Goal: Task Accomplishment & Management: Manage account settings

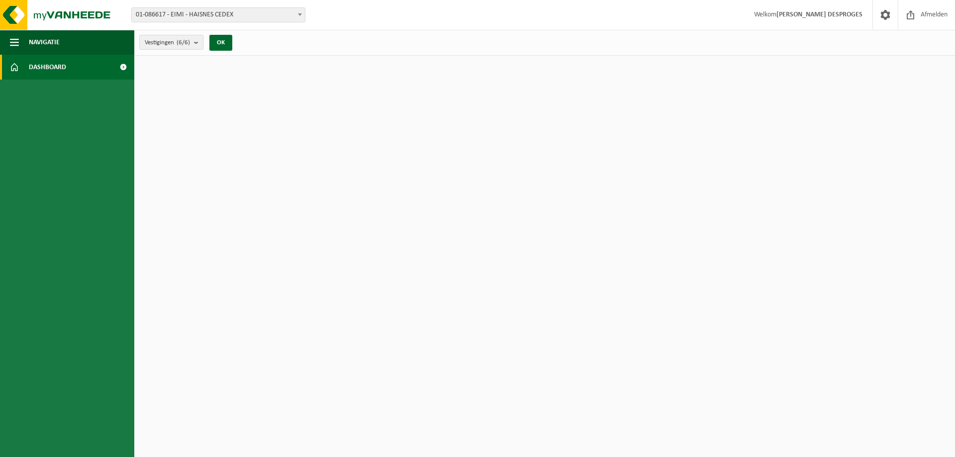
click at [121, 68] on span at bounding box center [123, 67] width 22 height 25
click at [38, 68] on span "Dashboard" at bounding box center [47, 67] width 37 height 25
click at [122, 66] on span at bounding box center [123, 67] width 22 height 25
click at [7, 40] on button "Navigatie" at bounding box center [67, 42] width 134 height 25
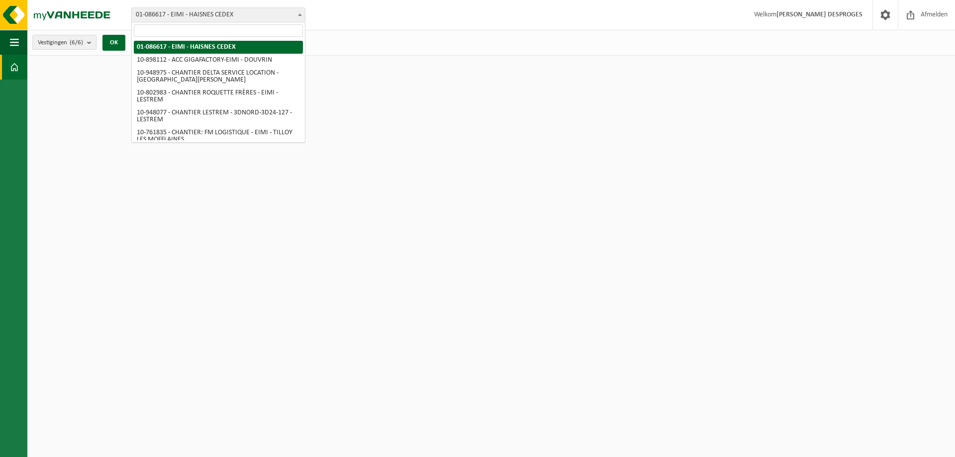
click at [204, 10] on span "01-086617 - EIMI - HAISNES CEDEX" at bounding box center [218, 15] width 173 height 14
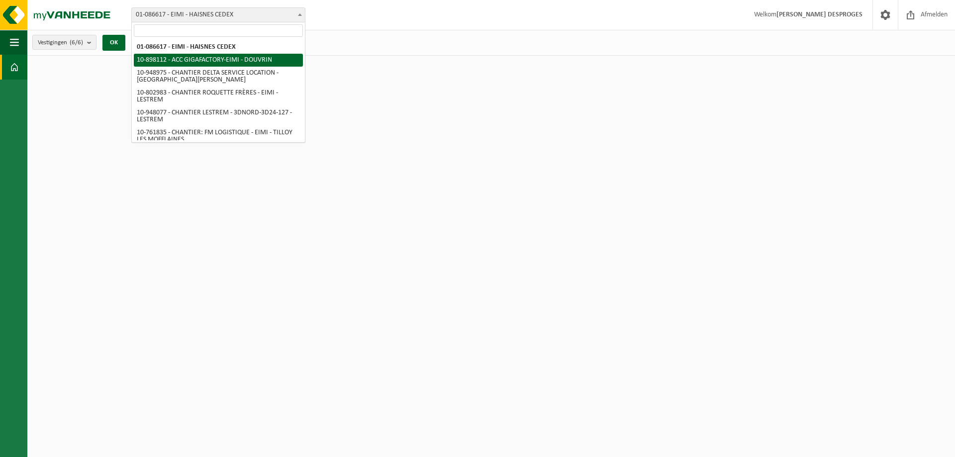
select select "117981"
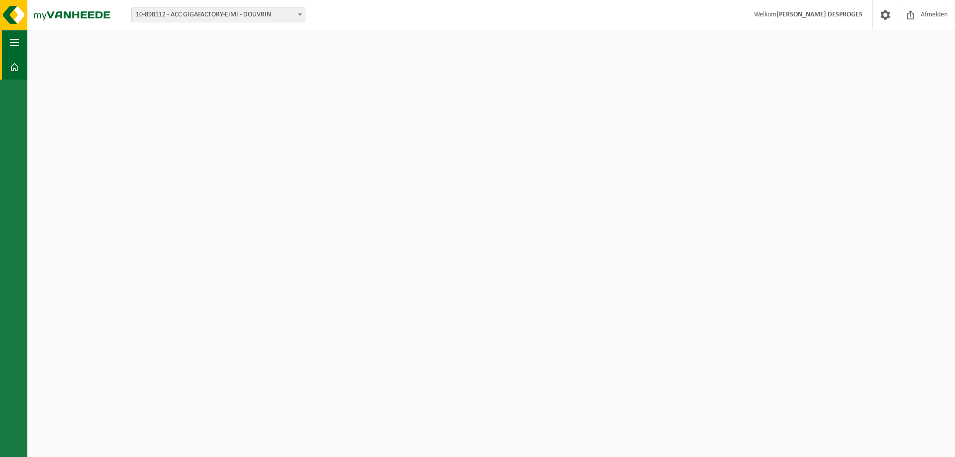
click at [20, 36] on button "Navigatie" at bounding box center [13, 42] width 27 height 25
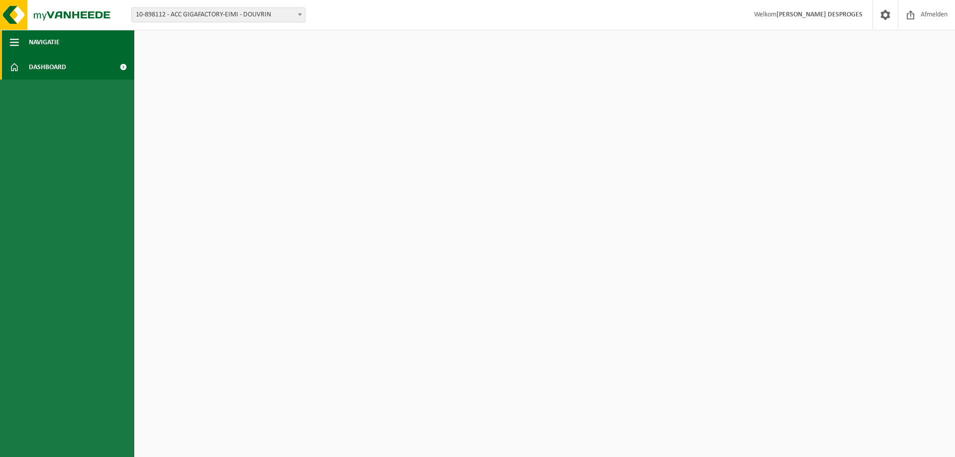
click at [37, 38] on span "Navigatie" at bounding box center [44, 42] width 31 height 25
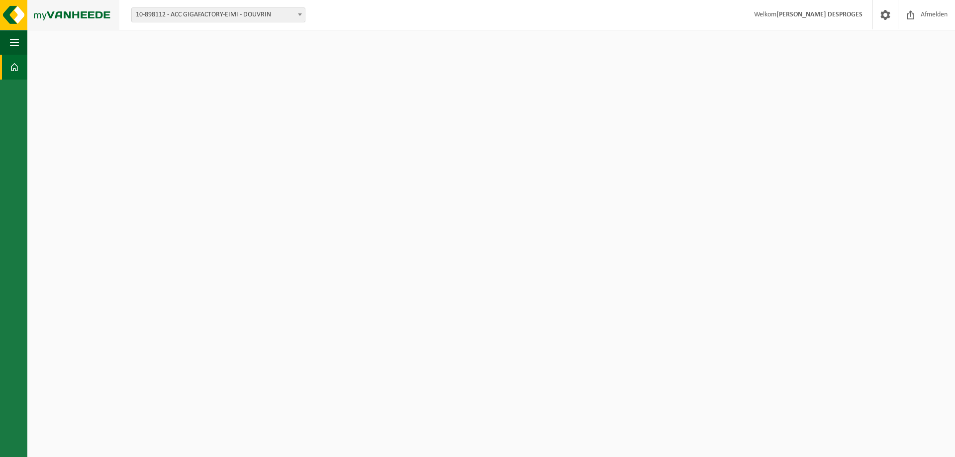
click at [17, 18] on img at bounding box center [59, 15] width 119 height 30
click at [17, 69] on span at bounding box center [14, 67] width 9 height 25
click at [218, 13] on span "10-898112 - ACC GIGAFACTORY-EIMI - DOUVRIN" at bounding box center [218, 15] width 173 height 14
click at [19, 66] on link "Tableau de bord" at bounding box center [13, 67] width 27 height 25
click at [9, 41] on button "Navigation" at bounding box center [13, 42] width 27 height 25
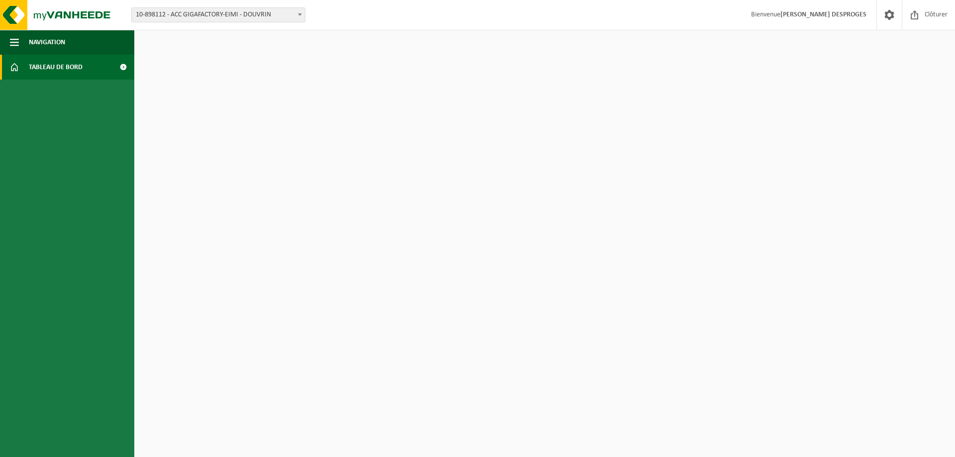
click at [125, 67] on span at bounding box center [123, 67] width 22 height 25
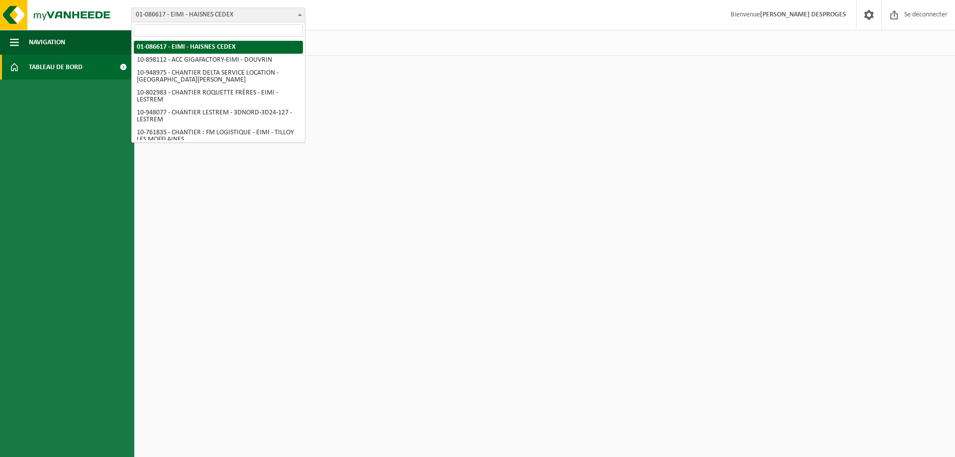
click at [298, 16] on span at bounding box center [300, 14] width 10 height 13
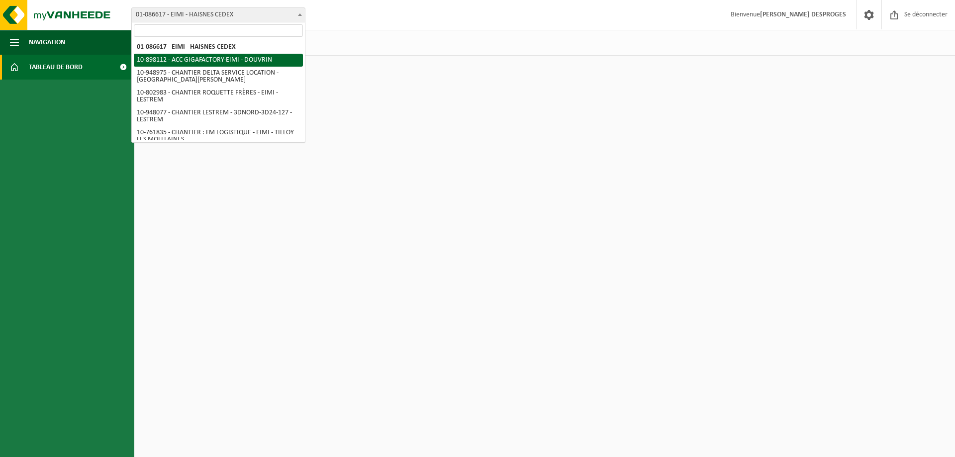
select select "117981"
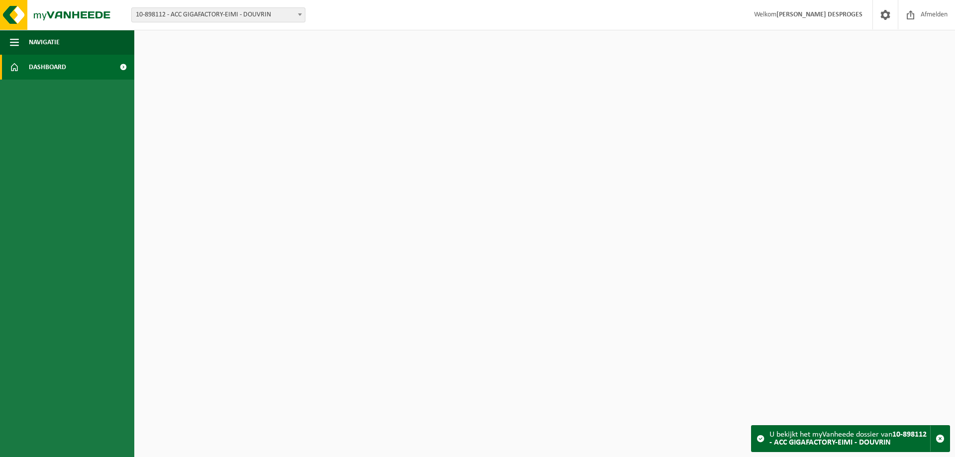
click at [808, 442] on strong "10-898112 - ACC GIGAFACTORY-EIMI - DOUVRIN" at bounding box center [848, 439] width 157 height 16
click at [12, 13] on img at bounding box center [59, 15] width 119 height 30
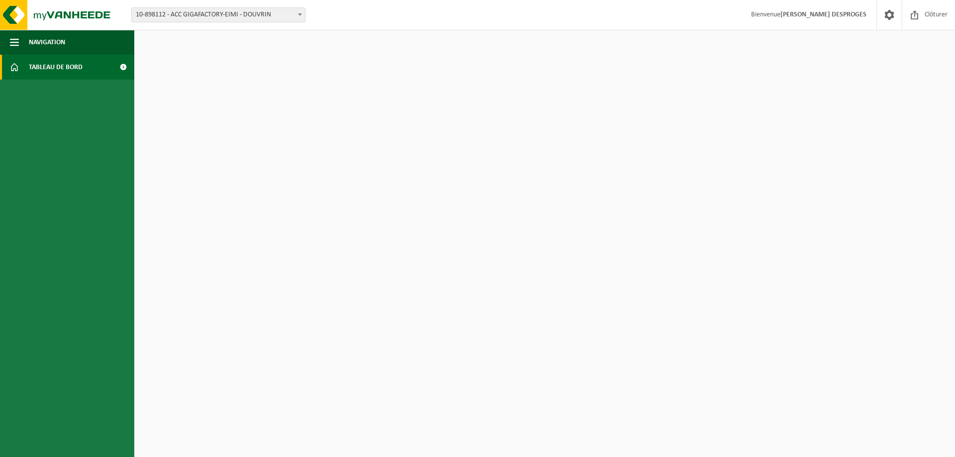
click at [117, 69] on span at bounding box center [123, 67] width 22 height 25
click at [130, 67] on span at bounding box center [123, 67] width 22 height 25
click at [118, 66] on span at bounding box center [123, 67] width 22 height 25
click at [13, 37] on span "button" at bounding box center [14, 42] width 9 height 25
